Goal: Task Accomplishment & Management: Manage account settings

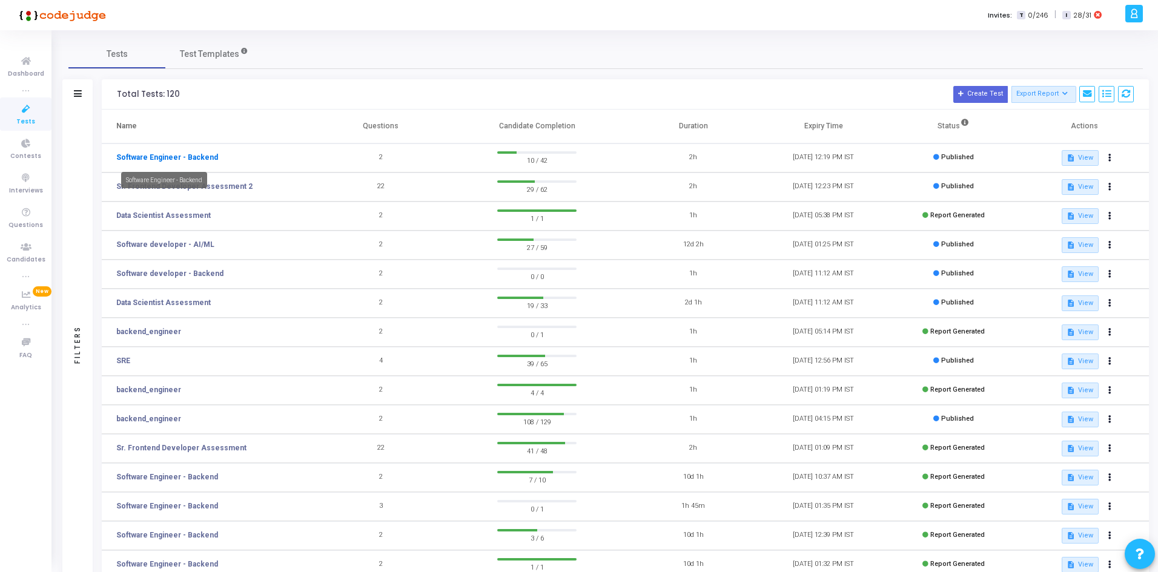
click at [188, 160] on link "Software Engineer - Backend" at bounding box center [167, 157] width 102 height 11
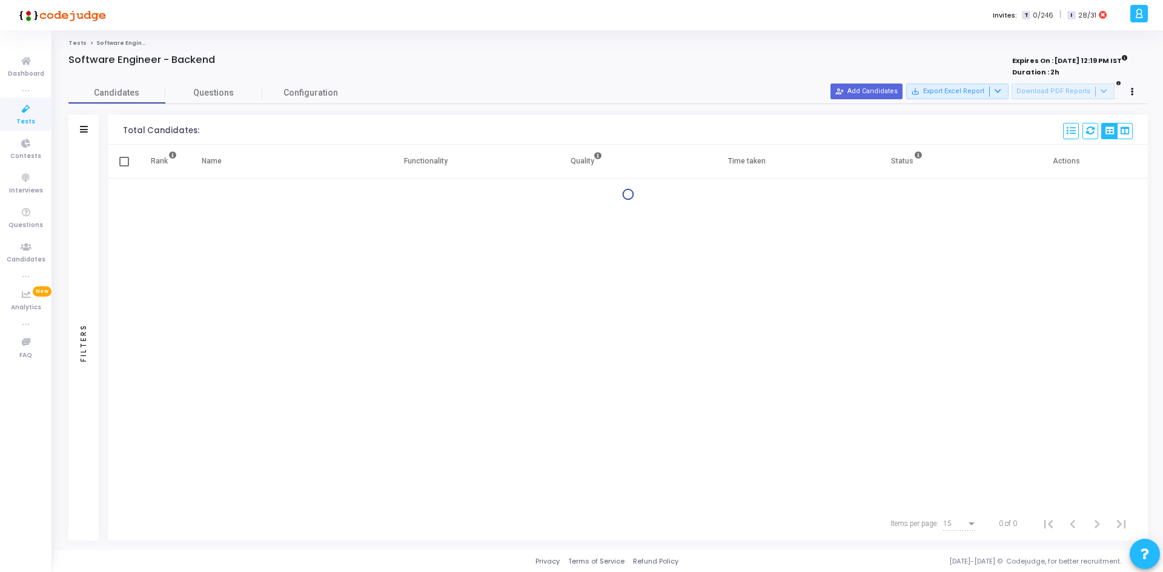
click at [884, 101] on div "Candidates Questions Configuration" at bounding box center [607, 92] width 1079 height 21
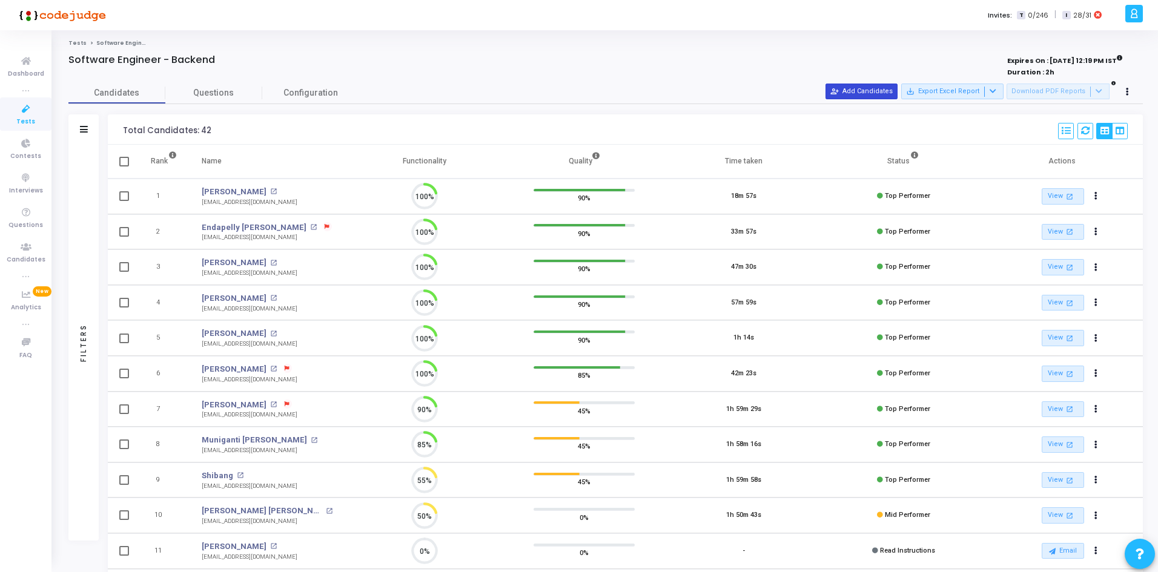
click at [874, 91] on button "person_add_alt Add Candidates" at bounding box center [862, 92] width 72 height 16
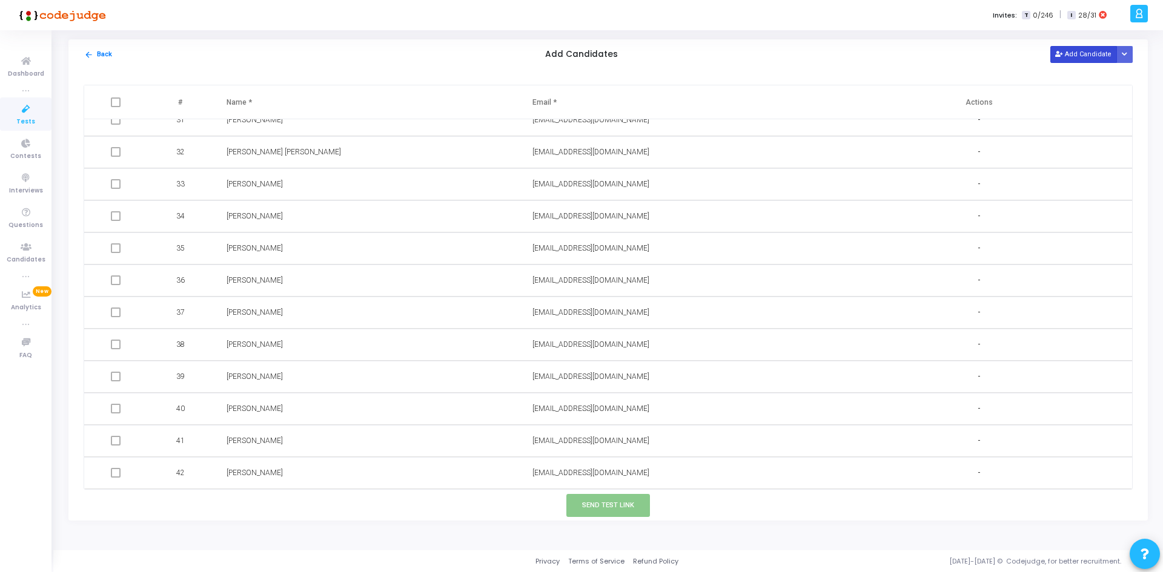
click at [1092, 55] on button "Add Candidate" at bounding box center [1083, 54] width 67 height 16
click at [588, 484] on td at bounding box center [673, 473] width 306 height 32
click at [561, 474] on input "text" at bounding box center [630, 473] width 196 height 20
paste input "[EMAIL_ADDRESS][DOMAIN_NAME]"
type input "[EMAIL_ADDRESS][DOMAIN_NAME]"
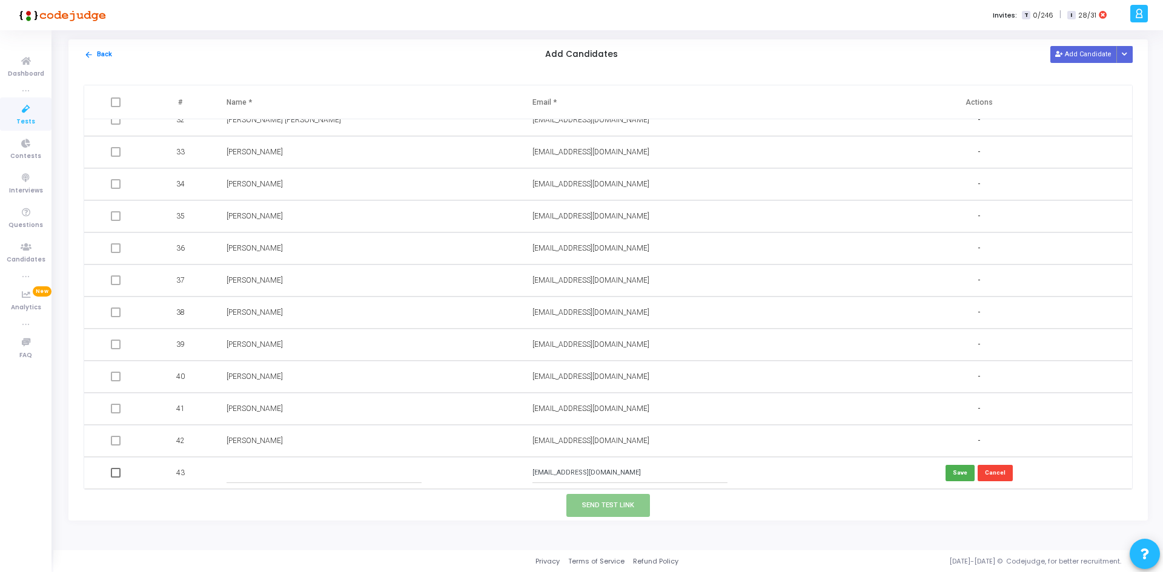
click at [411, 474] on input "text" at bounding box center [325, 473] width 196 height 20
paste input "[PERSON_NAME]"
type input "[PERSON_NAME]"
click at [640, 502] on button "Send Test Link" at bounding box center [608, 505] width 84 height 22
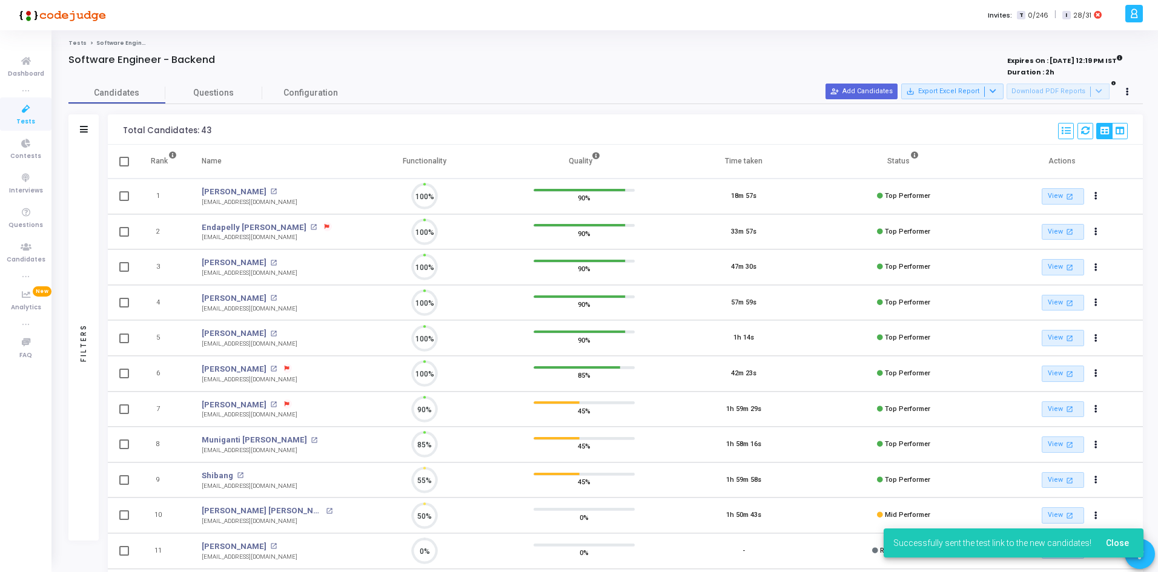
scroll to position [5, 5]
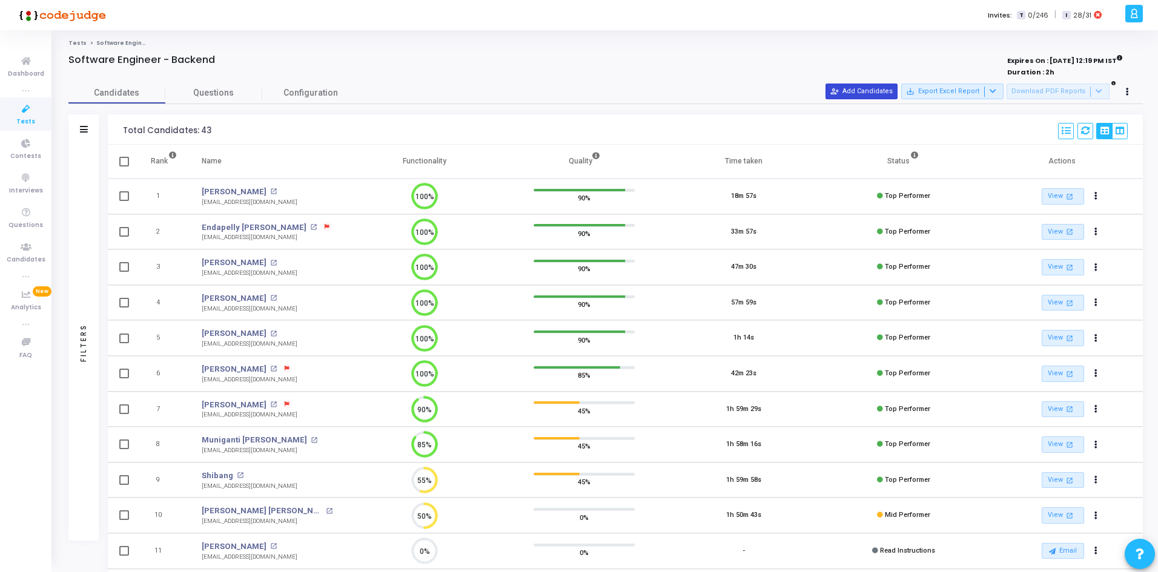
click at [879, 93] on button "person_add_alt Add Candidates" at bounding box center [862, 92] width 72 height 16
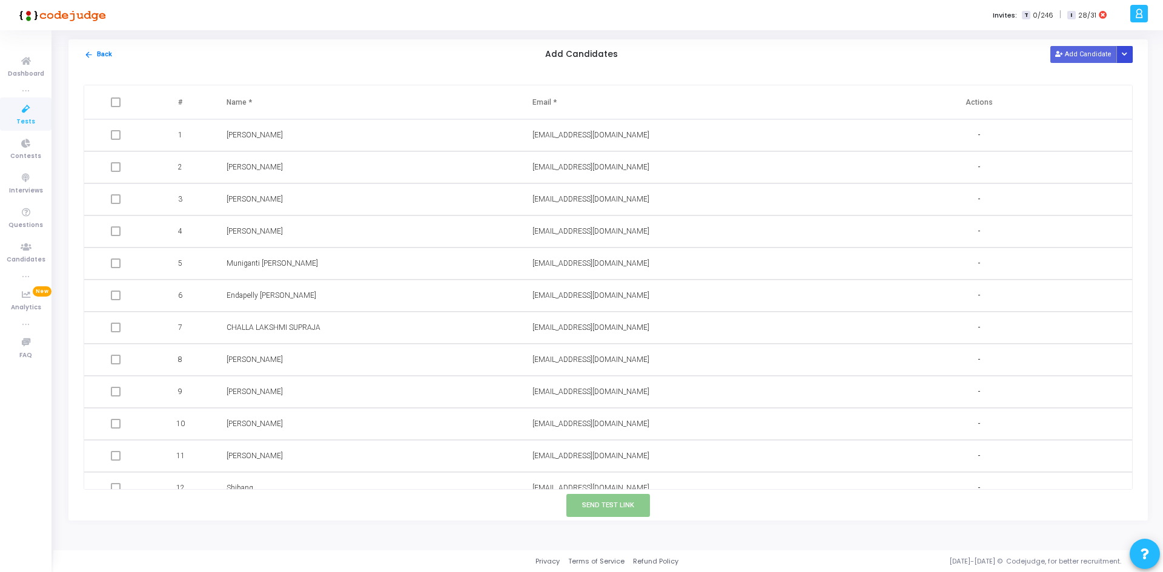
click at [1127, 51] on icon "Button group with nested dropdown" at bounding box center [1124, 54] width 5 height 6
click at [1056, 79] on button "Upload Candidate List" at bounding box center [1081, 78] width 93 height 16
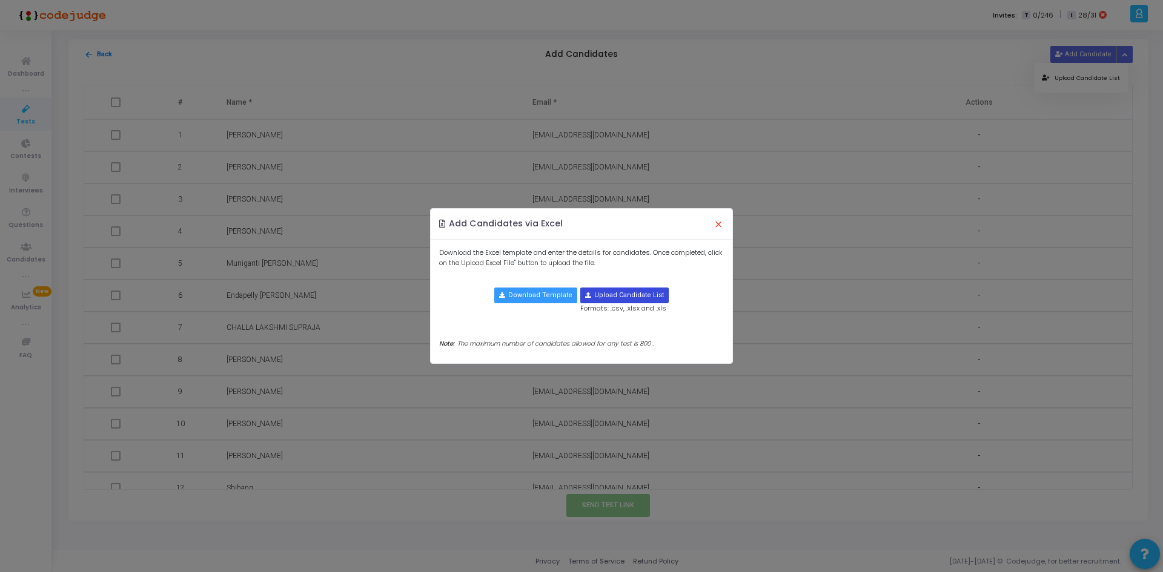
click at [628, 297] on input "file" at bounding box center [624, 295] width 87 height 15
type input "C:\fakepath\candidate-template.csv"
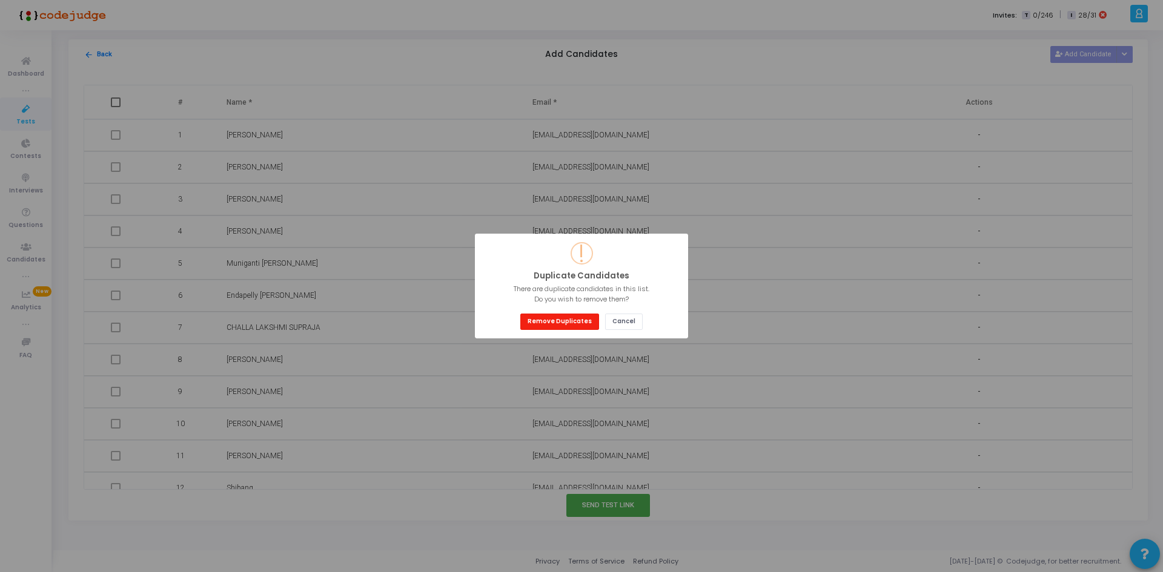
click at [557, 325] on button "Remove Duplicates" at bounding box center [559, 322] width 79 height 16
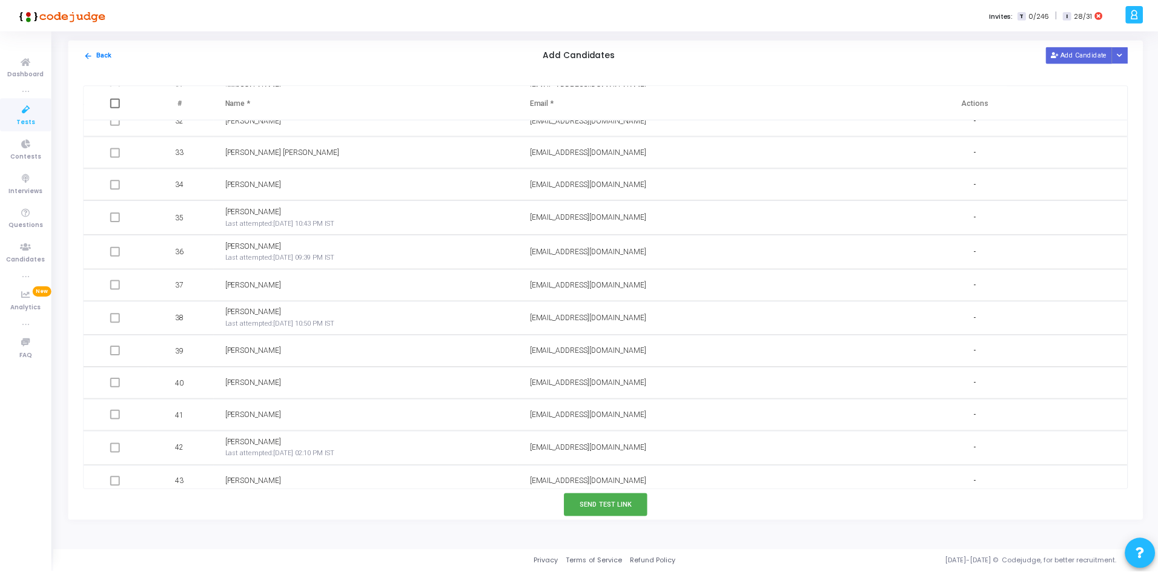
scroll to position [1167, 0]
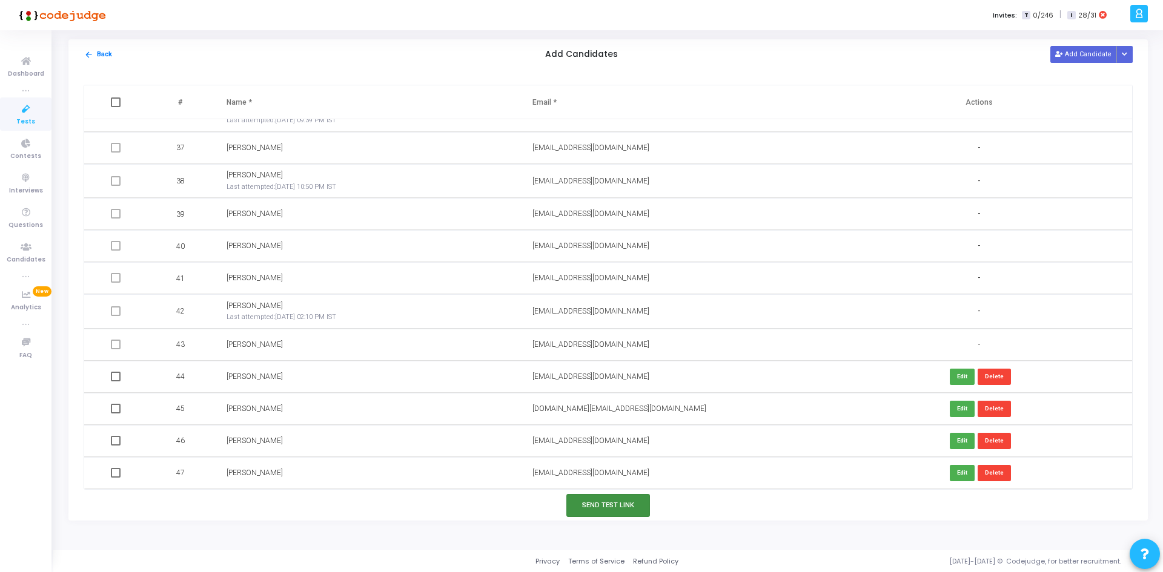
click at [610, 499] on button "Send Test Link" at bounding box center [608, 505] width 84 height 22
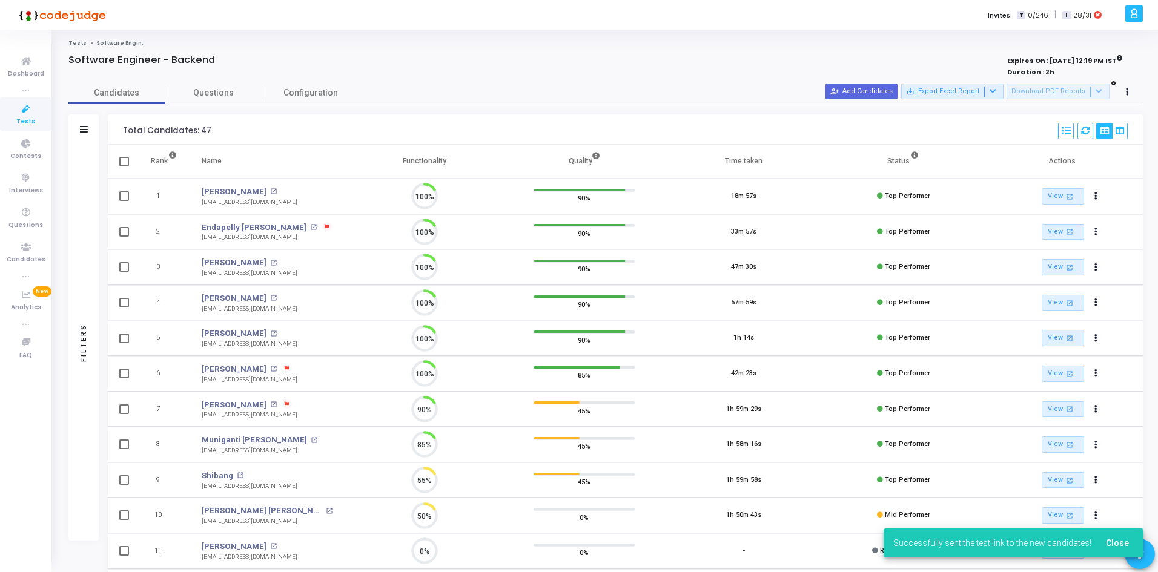
scroll to position [25, 31]
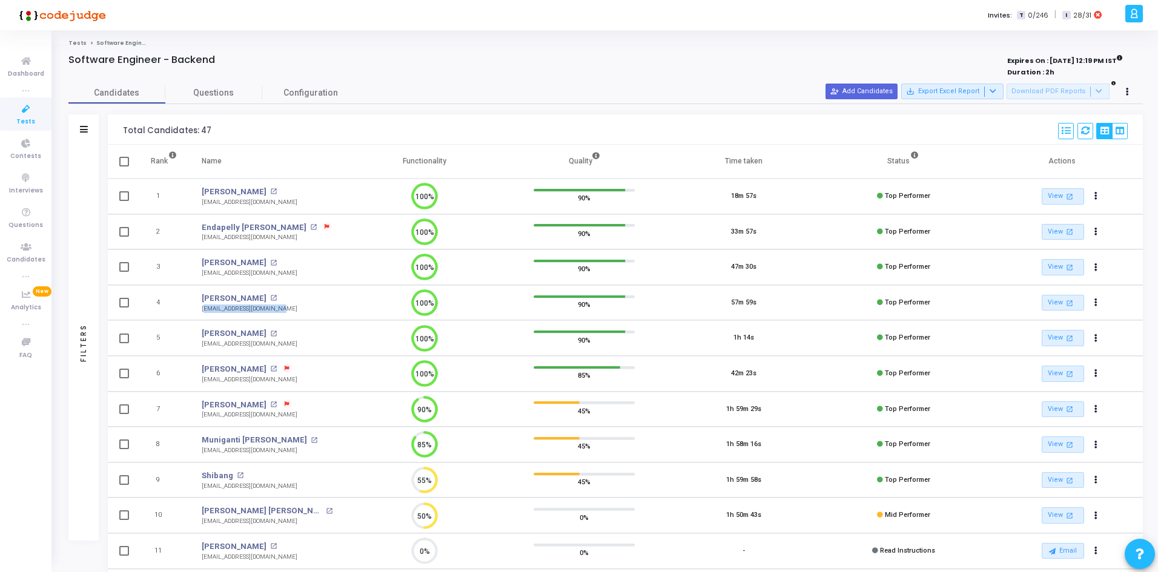
drag, startPoint x: 280, startPoint y: 313, endPoint x: 198, endPoint y: 316, distance: 81.8
click at [199, 316] on td "[PERSON_NAME] open_in_new [EMAIL_ADDRESS][DOMAIN_NAME] [EMAIL_ADDRESS][DOMAIN_N…" at bounding box center [267, 303] width 155 height 36
click at [83, 128] on icon at bounding box center [84, 129] width 8 height 7
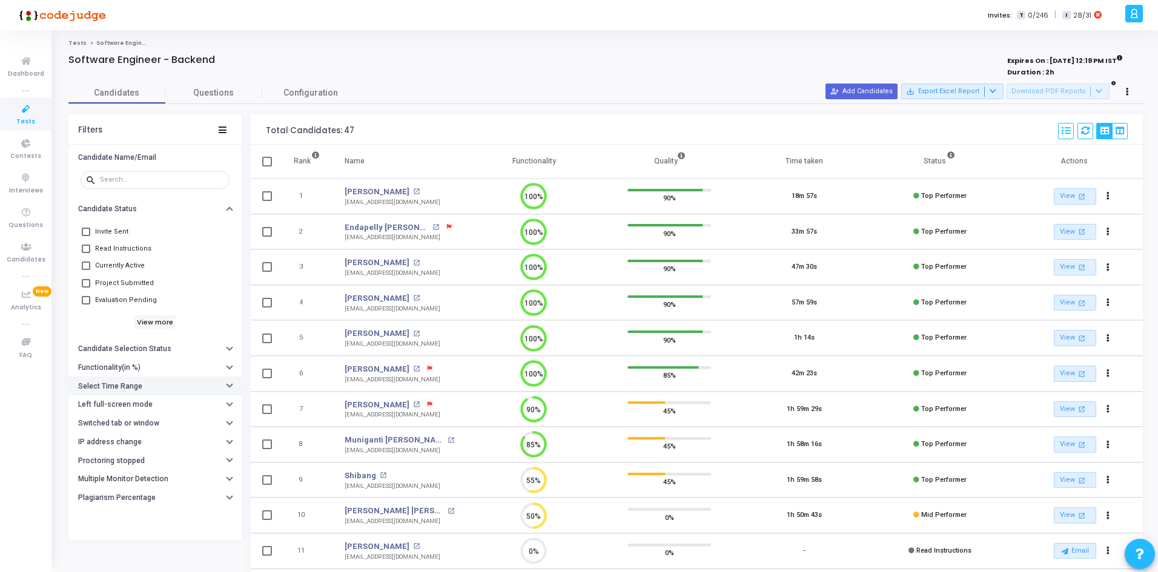
click at [119, 382] on button "Select Time Range" at bounding box center [154, 386] width 173 height 19
click at [112, 413] on div "Started At" at bounding box center [105, 410] width 40 height 7
click at [112, 412] on span "Started At" at bounding box center [110, 411] width 50 height 20
click at [139, 412] on input "text" at bounding box center [180, 410] width 90 height 7
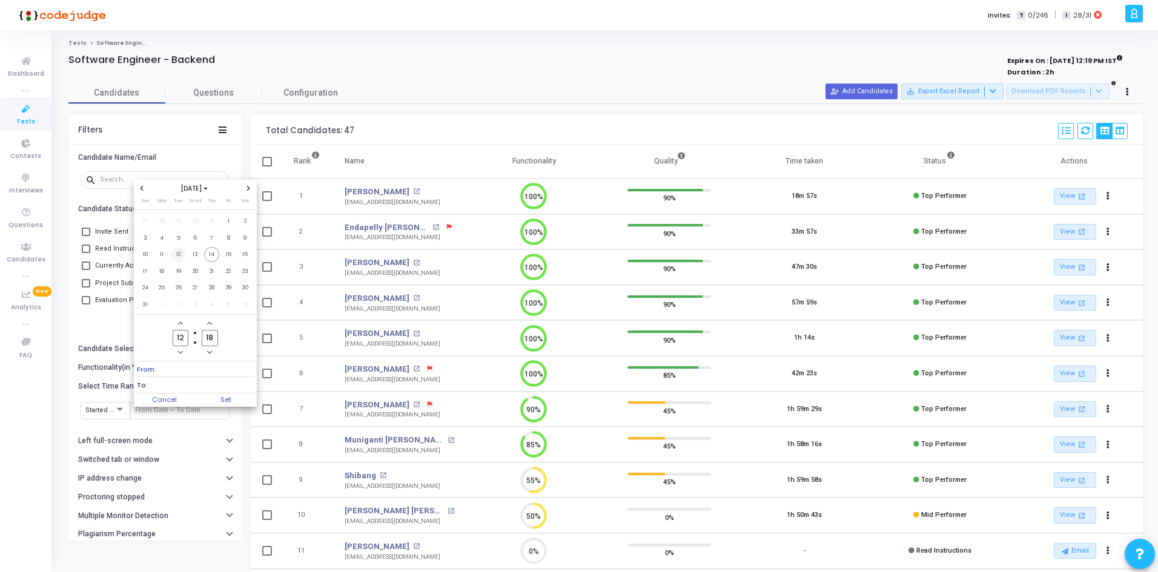
click at [182, 257] on span "12" at bounding box center [178, 254] width 15 height 15
click at [191, 257] on span "13" at bounding box center [195, 254] width 15 height 15
click at [208, 251] on span "14" at bounding box center [211, 254] width 15 height 15
click at [183, 253] on span "12" at bounding box center [178, 254] width 15 height 15
click at [206, 256] on span "14" at bounding box center [211, 254] width 15 height 15
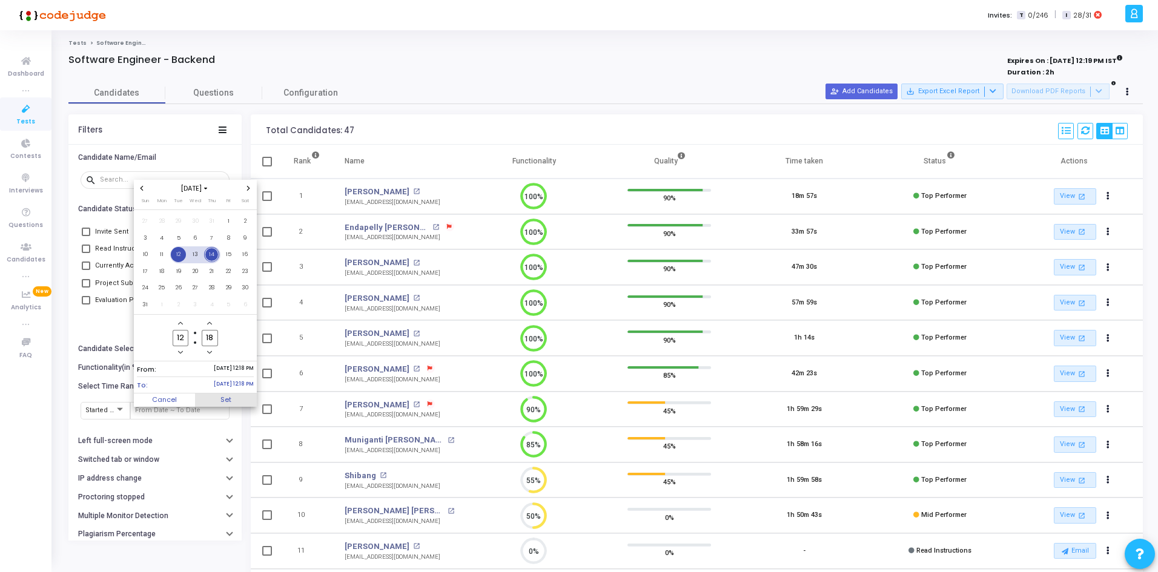
click at [211, 403] on span "Set" at bounding box center [226, 400] width 62 height 13
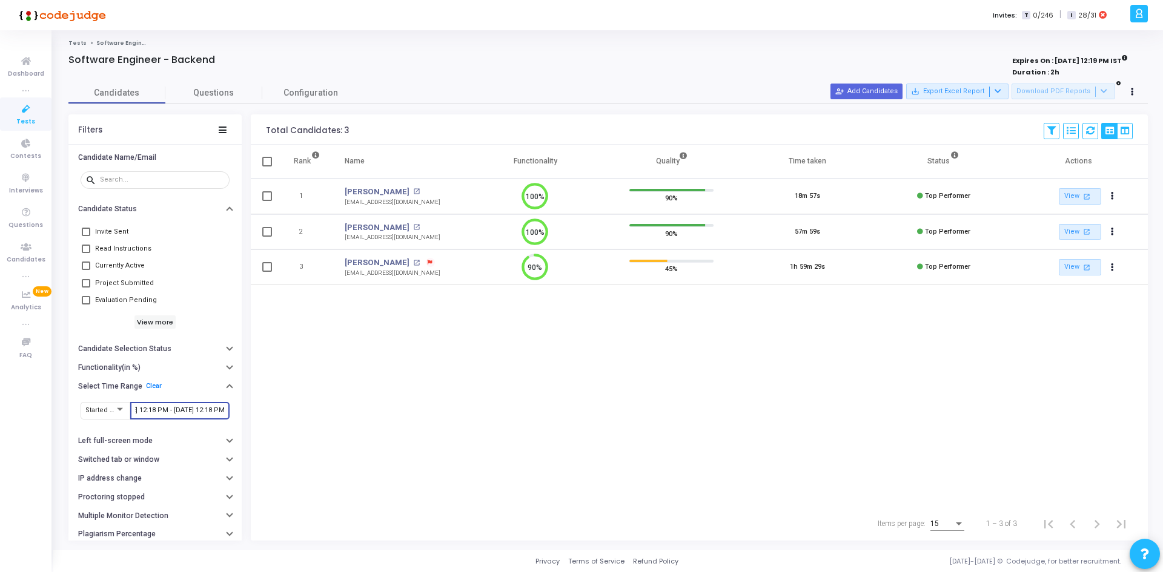
click at [432, 263] on icon at bounding box center [430, 262] width 5 height 5
click at [488, 307] on div at bounding box center [581, 286] width 1163 height 572
click at [147, 404] on div "[DATE] 12:18 PM - [DATE] 12:18 PM" at bounding box center [180, 409] width 90 height 19
click at [148, 405] on div "[DATE] 12:18 PM - [DATE] 12:18 PM" at bounding box center [180, 409] width 90 height 19
click at [149, 412] on input "[DATE] 12:18 PM - [DATE] 12:18 PM" at bounding box center [180, 410] width 90 height 7
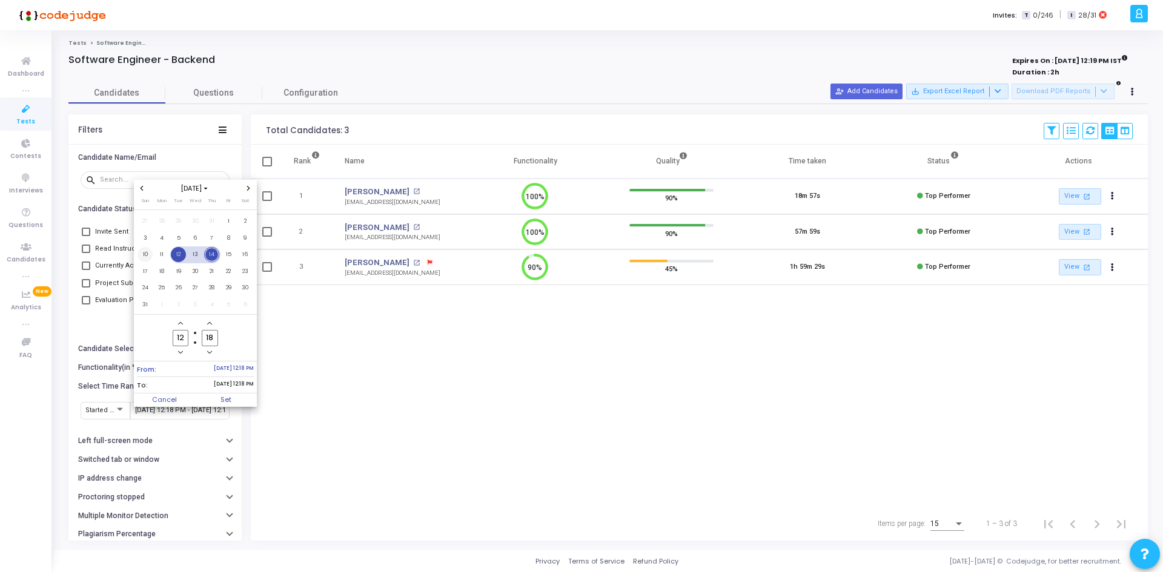
click at [152, 254] on span "10" at bounding box center [144, 254] width 15 height 15
click at [211, 252] on span "14" at bounding box center [211, 254] width 15 height 15
click at [228, 394] on span "Set" at bounding box center [226, 400] width 62 height 13
type input "[DATE] 12:18 PM - [DATE] 12:18 PM"
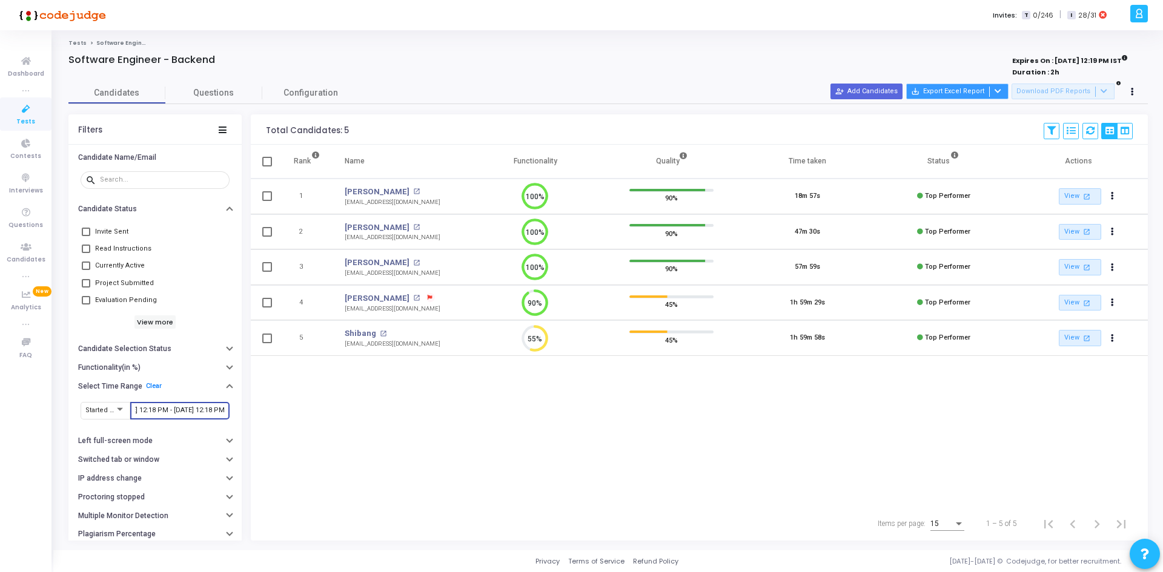
click at [1001, 94] on icon at bounding box center [998, 91] width 7 height 7
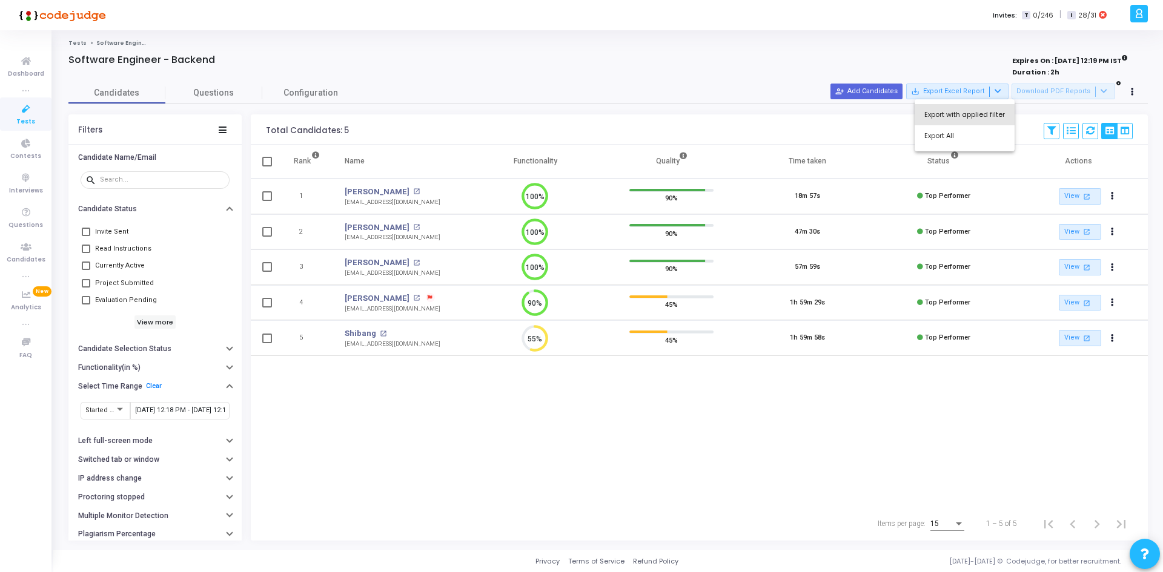
click at [984, 118] on button "Export with applied filter" at bounding box center [965, 114] width 100 height 21
